Goal: Information Seeking & Learning: Learn about a topic

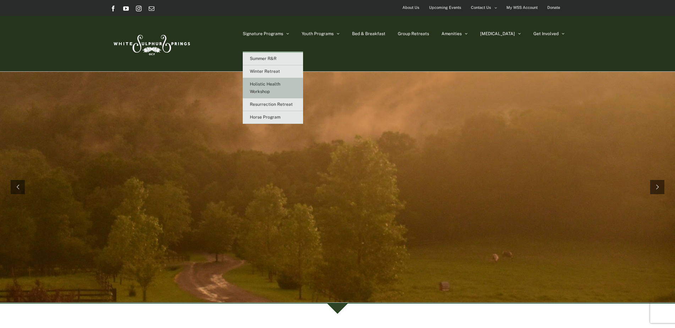
click at [299, 93] on link "Holistic Health Workshop" at bounding box center [273, 88] width 60 height 20
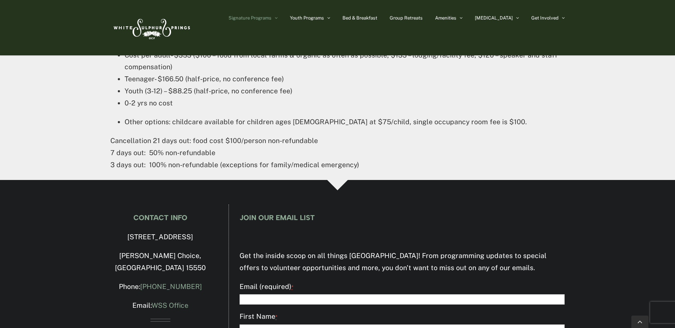
scroll to position [1101, 0]
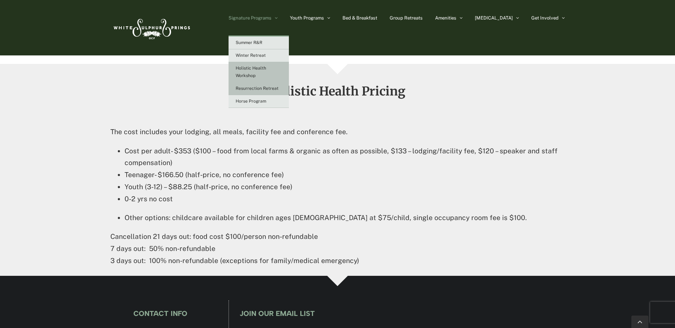
click at [289, 92] on link "Resurrection Retreat" at bounding box center [259, 88] width 60 height 13
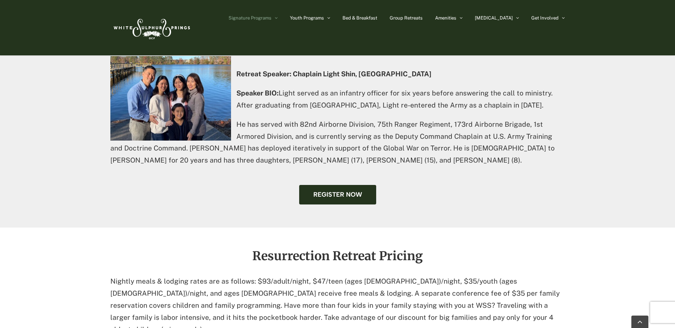
scroll to position [426, 0]
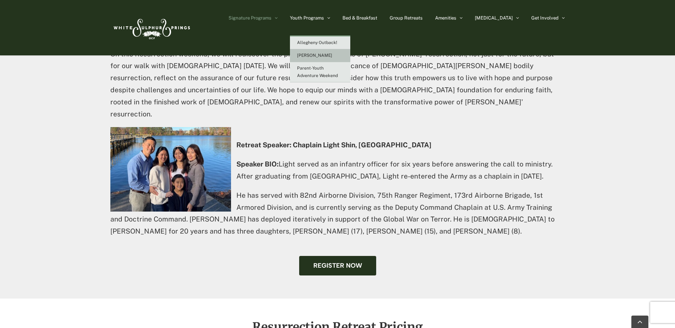
click at [332, 56] on span "[PERSON_NAME]" at bounding box center [314, 55] width 35 height 5
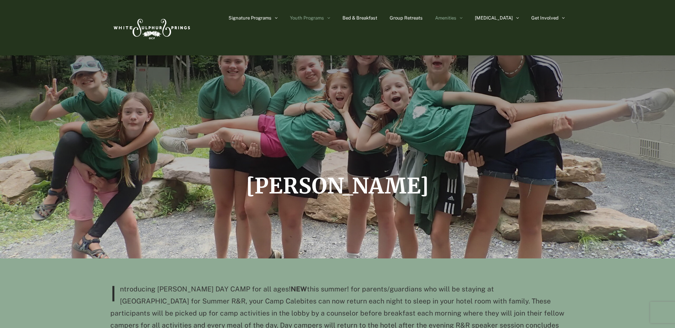
scroll to position [107, 0]
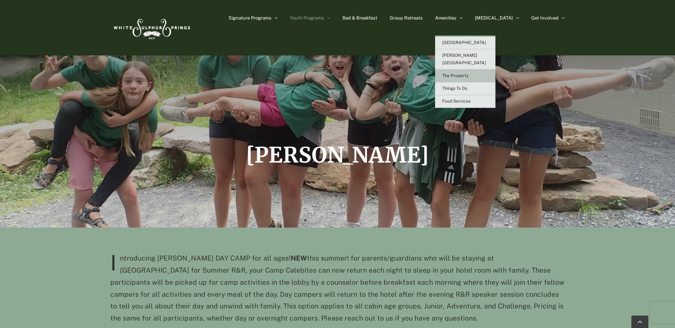
click at [469, 73] on span "The Property" at bounding box center [455, 75] width 26 height 5
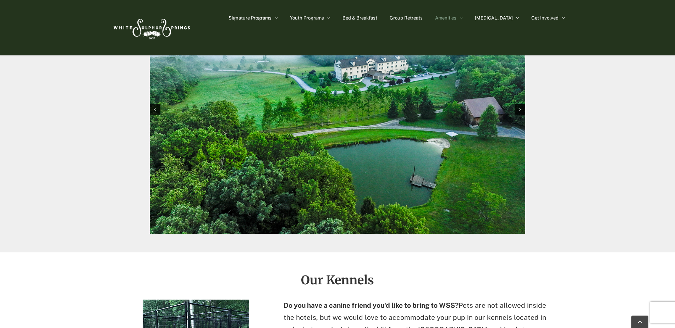
scroll to position [710, 0]
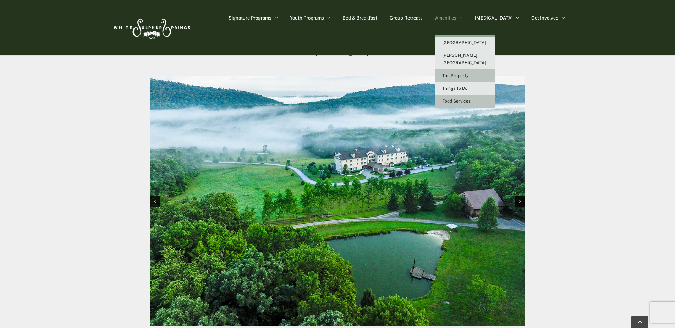
click at [475, 97] on link "Food Services" at bounding box center [465, 101] width 60 height 13
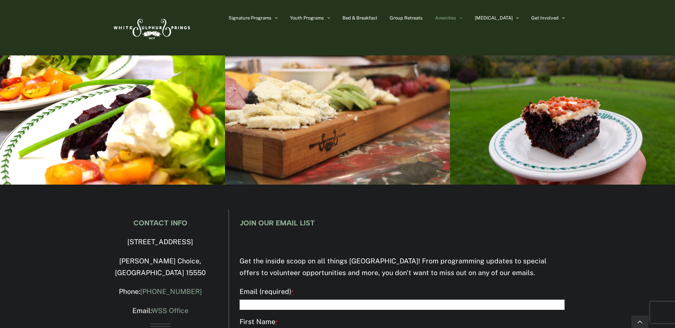
scroll to position [1917, 0]
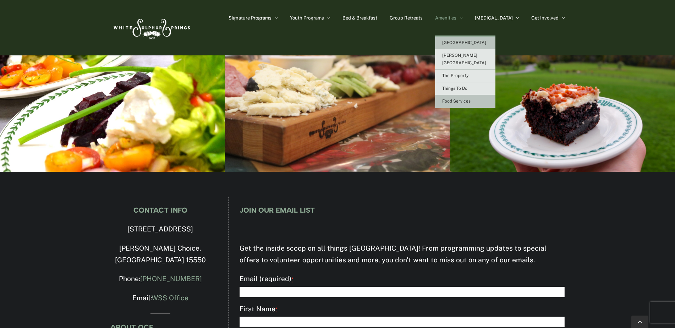
click at [485, 39] on link "[GEOGRAPHIC_DATA]" at bounding box center [465, 43] width 60 height 13
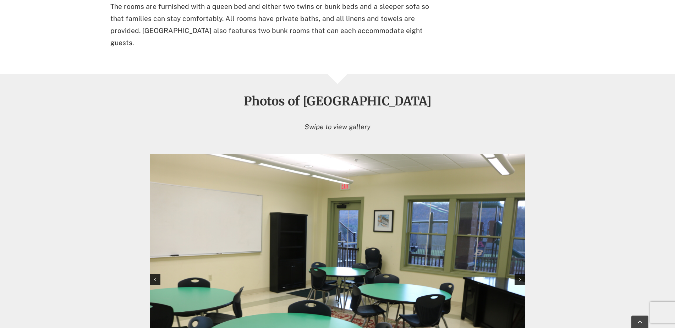
scroll to position [568, 0]
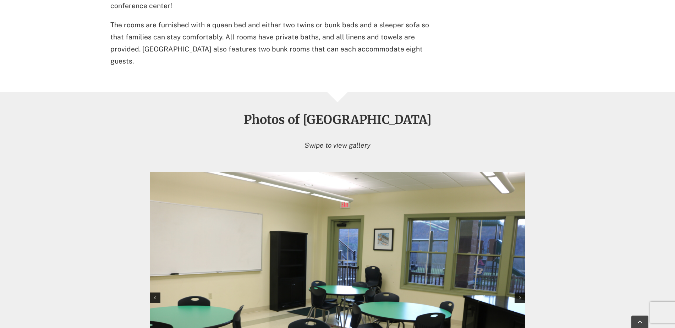
drag, startPoint x: 333, startPoint y: 63, endPoint x: 343, endPoint y: 70, distance: 12.0
click at [336, 92] on div at bounding box center [337, 92] width 675 height 0
drag, startPoint x: 345, startPoint y: 117, endPoint x: 360, endPoint y: 182, distance: 66.8
click at [345, 117] on div "Photos of Heritage House Swipe to view gallery" at bounding box center [337, 135] width 454 height 45
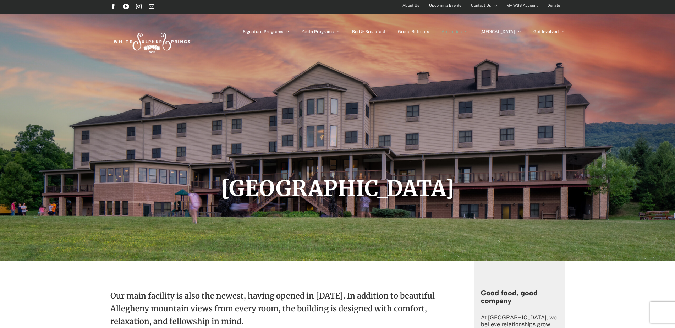
scroll to position [0, 0]
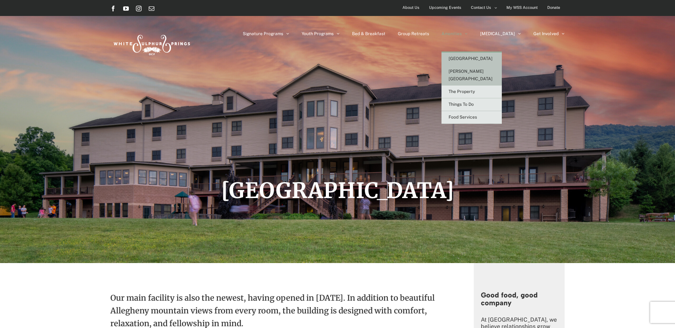
click at [490, 70] on span "[PERSON_NAME][GEOGRAPHIC_DATA]" at bounding box center [471, 75] width 44 height 12
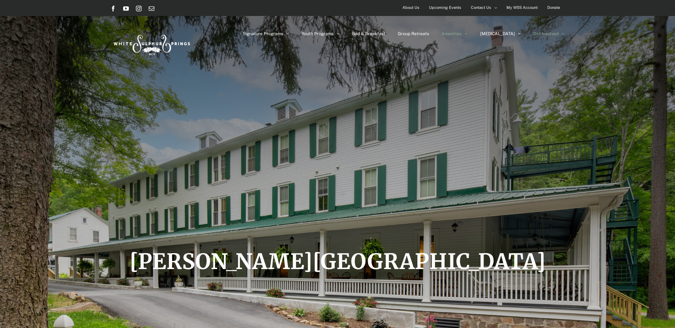
click at [549, 31] on link "Get Involved" at bounding box center [549, 34] width 31 height 36
click at [562, 31] on link "Get Involved" at bounding box center [549, 34] width 31 height 36
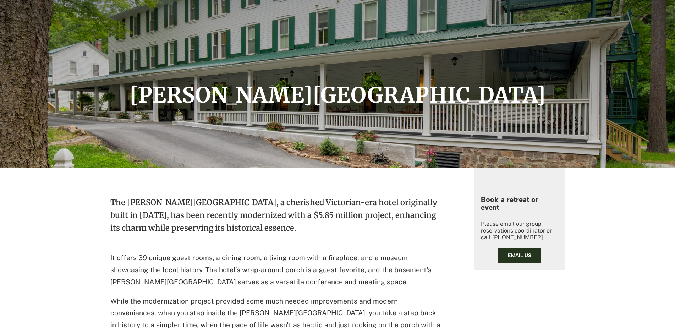
scroll to position [178, 0]
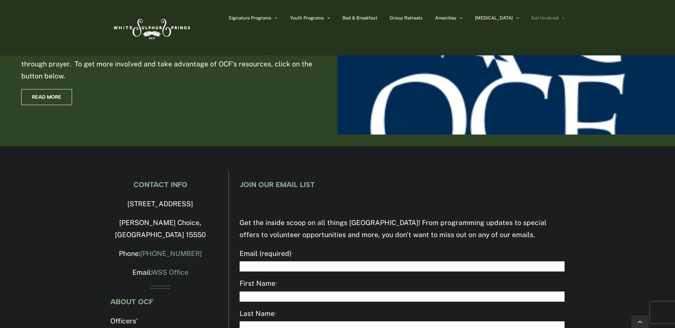
scroll to position [1380, 0]
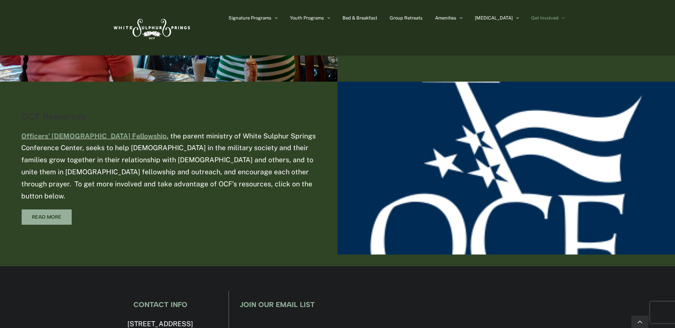
click at [51, 214] on span "Read More" at bounding box center [46, 217] width 29 height 6
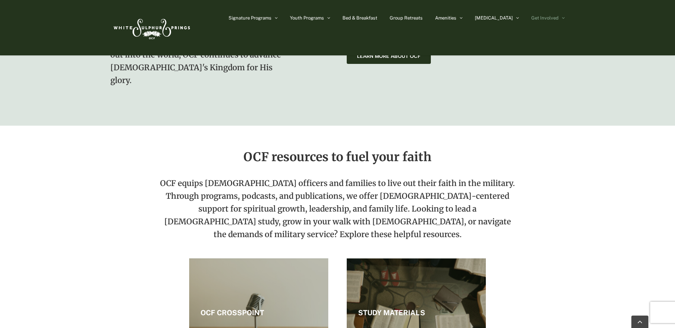
scroll to position [710, 0]
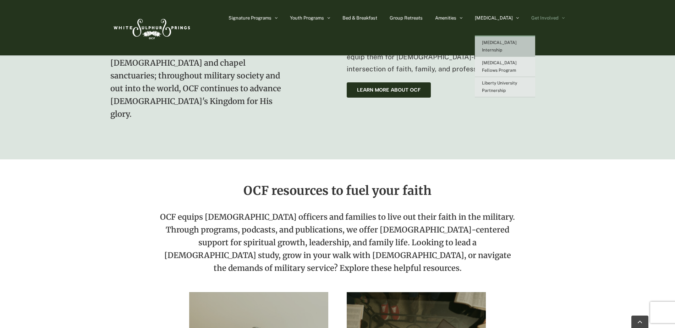
click at [517, 41] on span "[MEDICAL_DATA] Internship" at bounding box center [499, 46] width 35 height 12
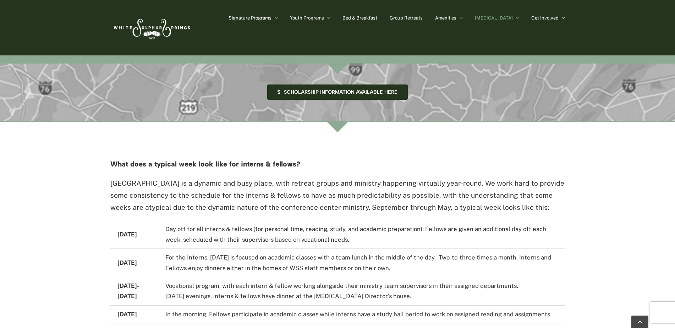
scroll to position [1278, 0]
